Goal: Task Accomplishment & Management: Complete application form

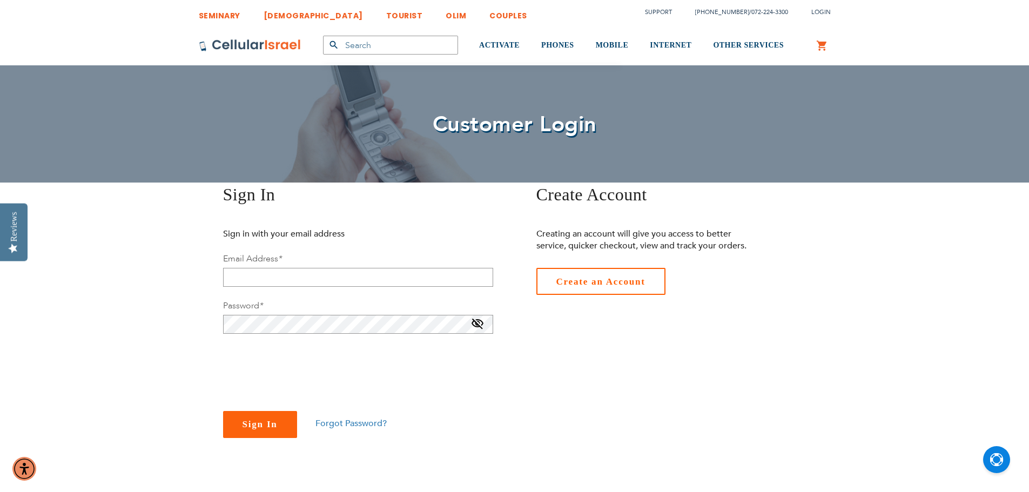
click at [598, 287] on link "Create an Account" at bounding box center [600, 281] width 129 height 27
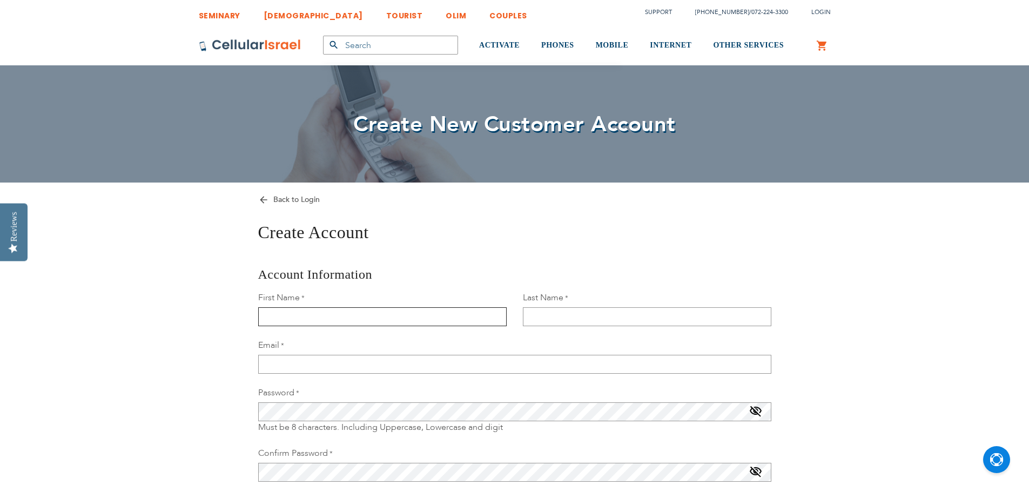
click at [406, 314] on input "First Name" at bounding box center [382, 316] width 248 height 19
type input "Zahava"
type input "Hurwitz"
type input "zghurwitz@aol.com"
click at [755, 414] on span at bounding box center [755, 413] width 13 height 17
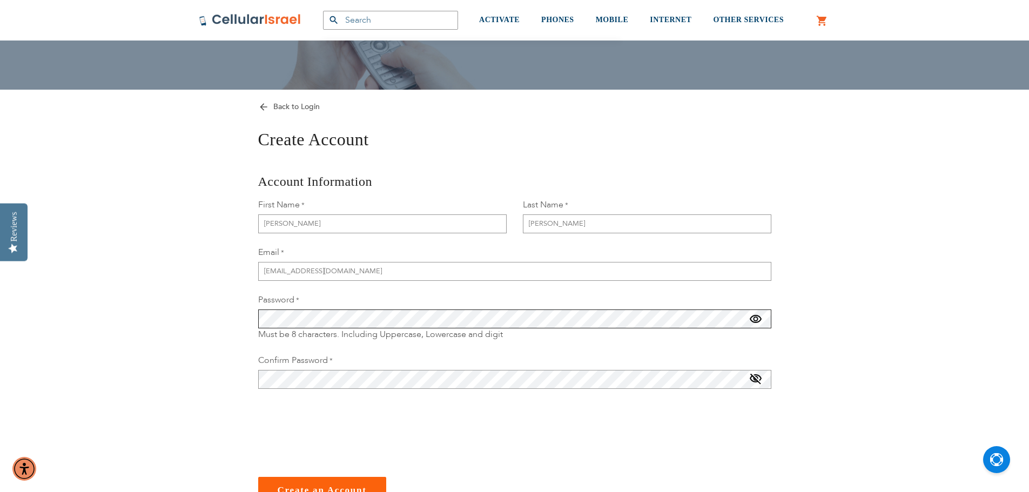
scroll to position [108, 0]
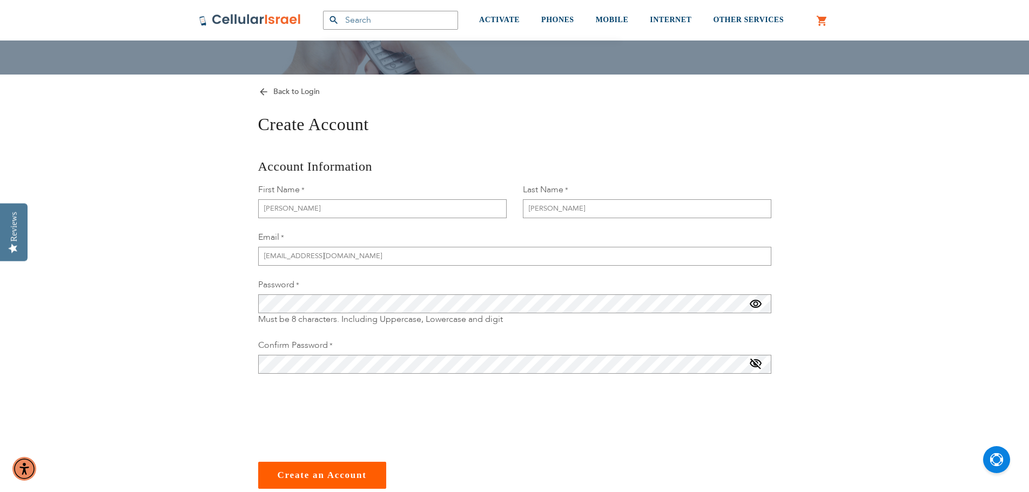
click at [311, 474] on span "Create an Account" at bounding box center [322, 475] width 89 height 10
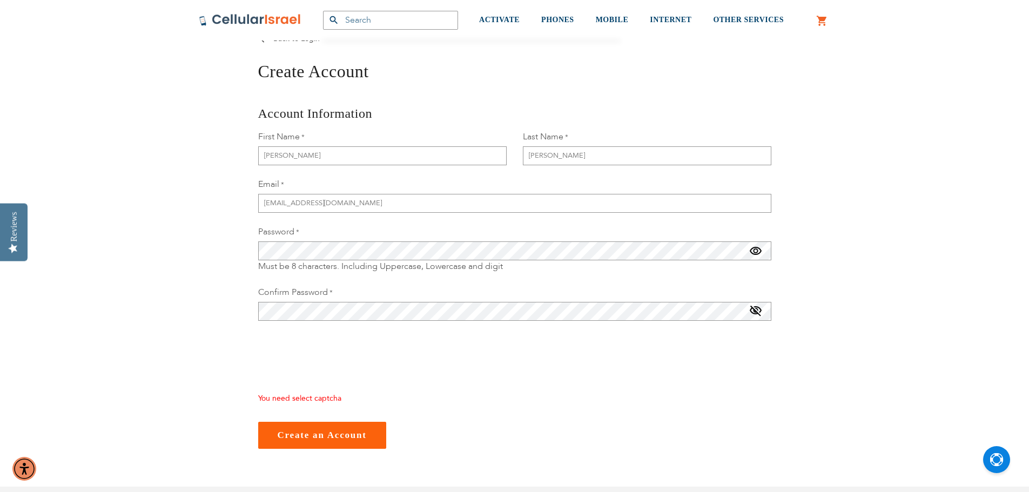
checkbox input "true"
click at [320, 447] on button "Create an Account" at bounding box center [322, 434] width 128 height 27
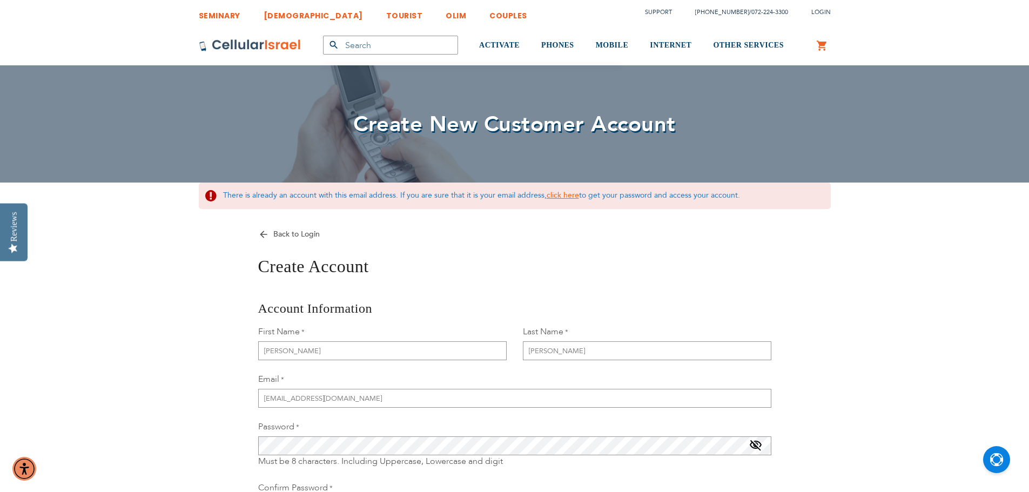
click at [564, 193] on link "click here" at bounding box center [563, 195] width 32 height 10
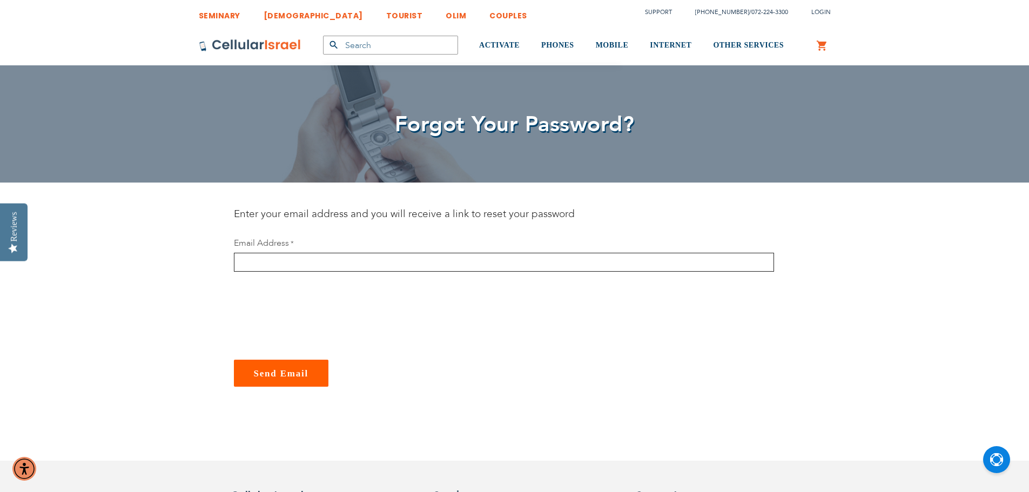
click at [397, 267] on input "email" at bounding box center [504, 262] width 540 height 19
type input "zghurwitz@aol.com"
checkbox input "true"
click at [267, 369] on span "Send Email" at bounding box center [281, 373] width 55 height 10
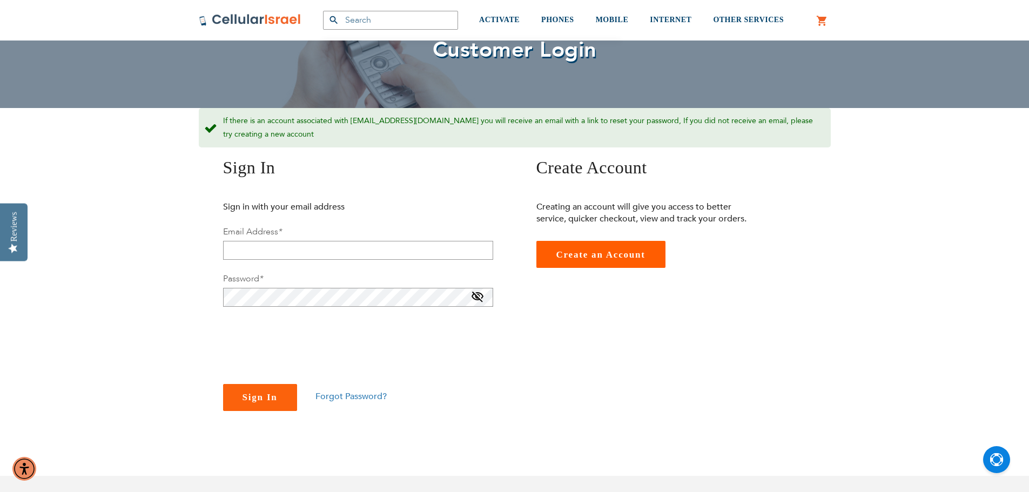
scroll to position [108, 0]
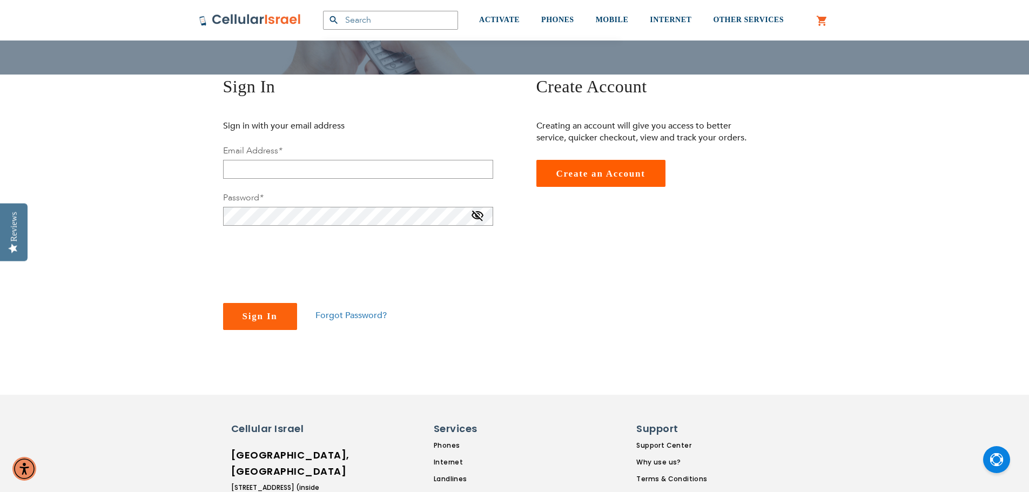
click at [669, 278] on div "Sign In Sign in with your email address Email Address * Password * You need sel…" at bounding box center [515, 216] width 648 height 282
